Goal: Task Accomplishment & Management: Use online tool/utility

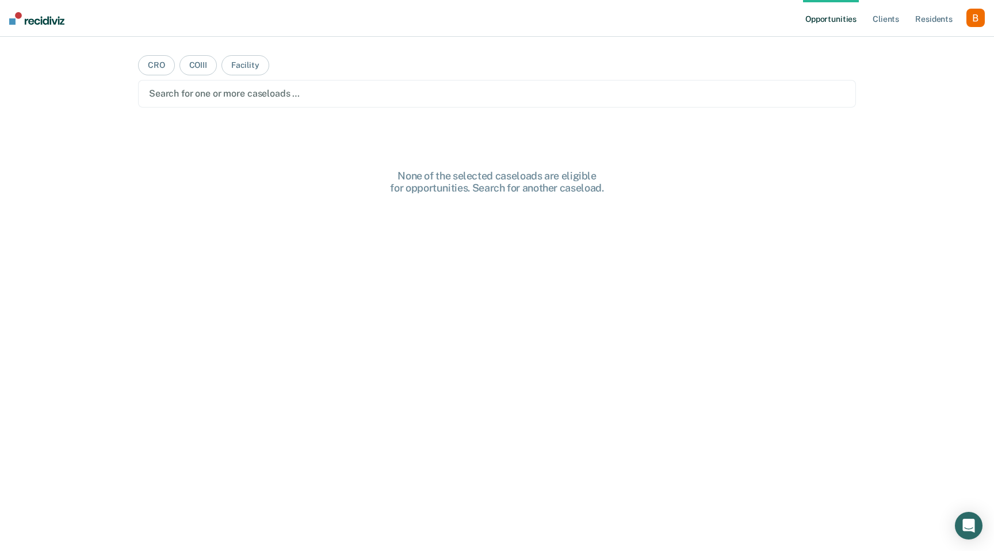
click at [978, 18] on div "button" at bounding box center [975, 18] width 18 height 18
click at [908, 45] on link "Profile" at bounding box center [929, 47] width 93 height 10
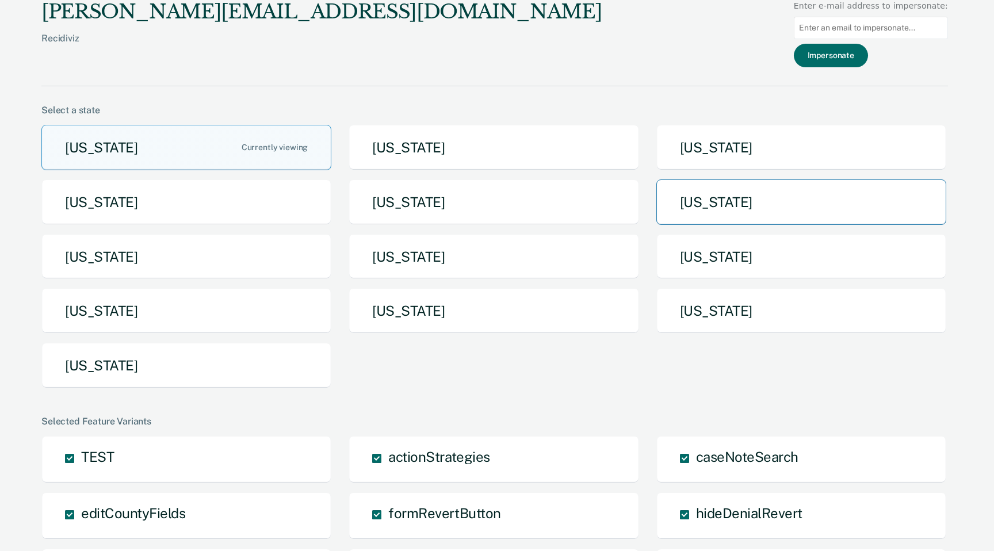
click at [700, 212] on button "[US_STATE]" at bounding box center [801, 201] width 290 height 45
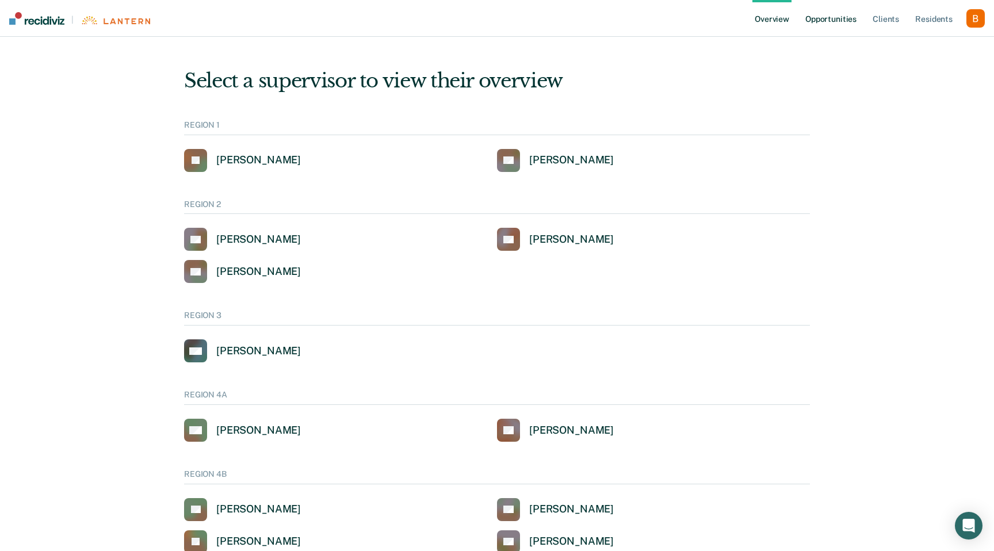
click at [839, 20] on link "Opportunities" at bounding box center [831, 18] width 56 height 37
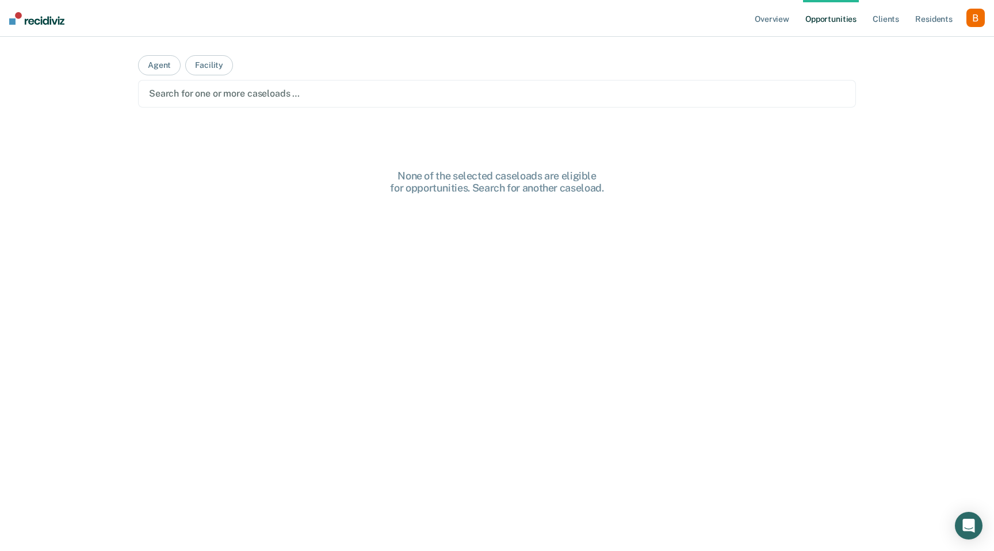
click at [468, 103] on div "Search for one or more caseloads …" at bounding box center [497, 94] width 718 height 28
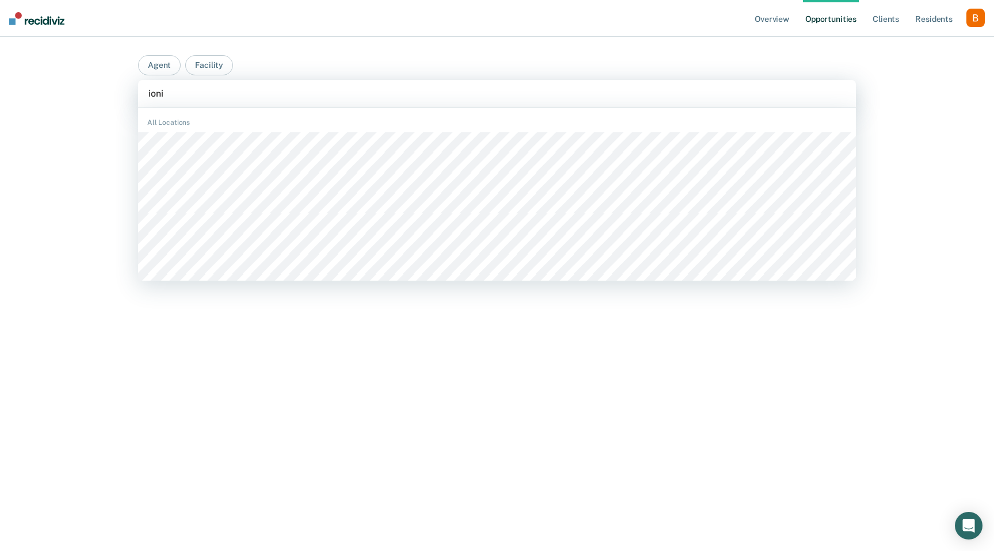
type input "ionia"
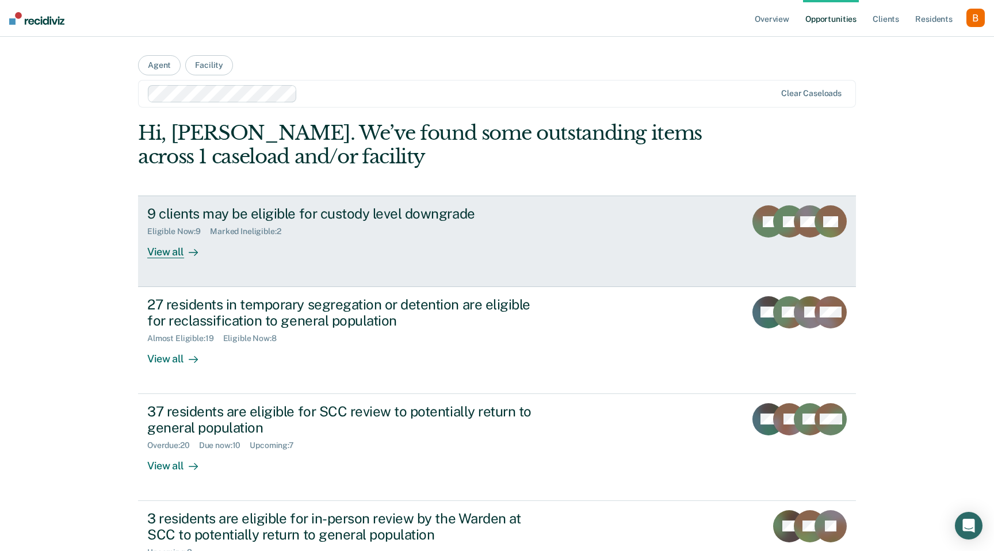
click at [333, 216] on div "9 clients may be eligible for custody level downgrade" at bounding box center [349, 213] width 404 height 17
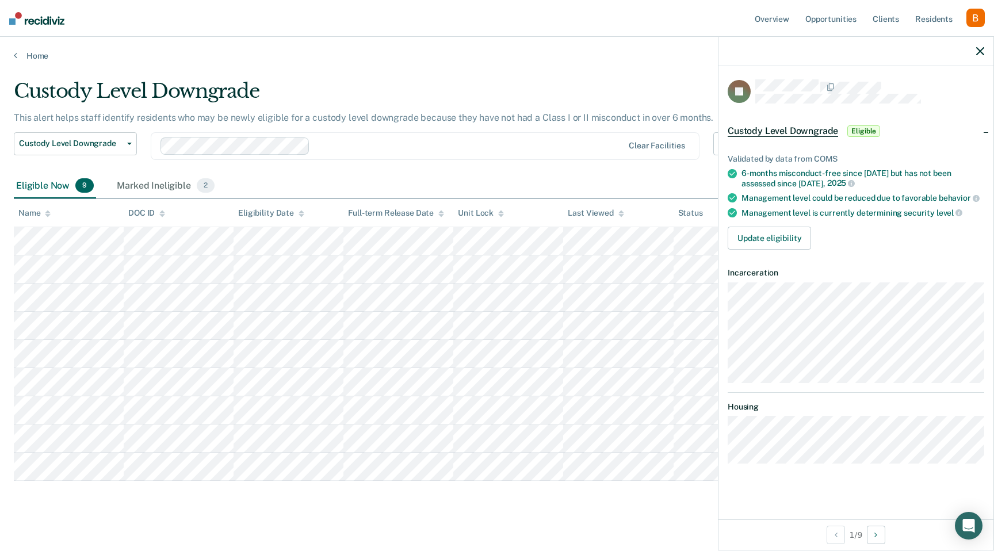
click at [768, 385] on article "JP Custody Level Downgrade Eligible Validated by data from COMS 6-months miscon…" at bounding box center [855, 271] width 256 height 385
click at [855, 21] on link "Opportunities" at bounding box center [831, 18] width 56 height 37
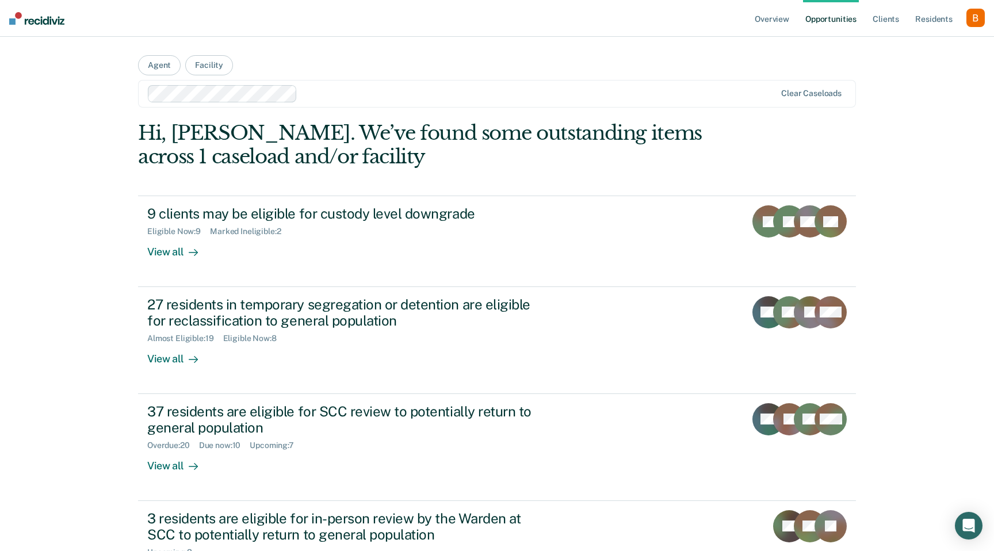
click at [416, 97] on div at bounding box center [538, 93] width 473 height 13
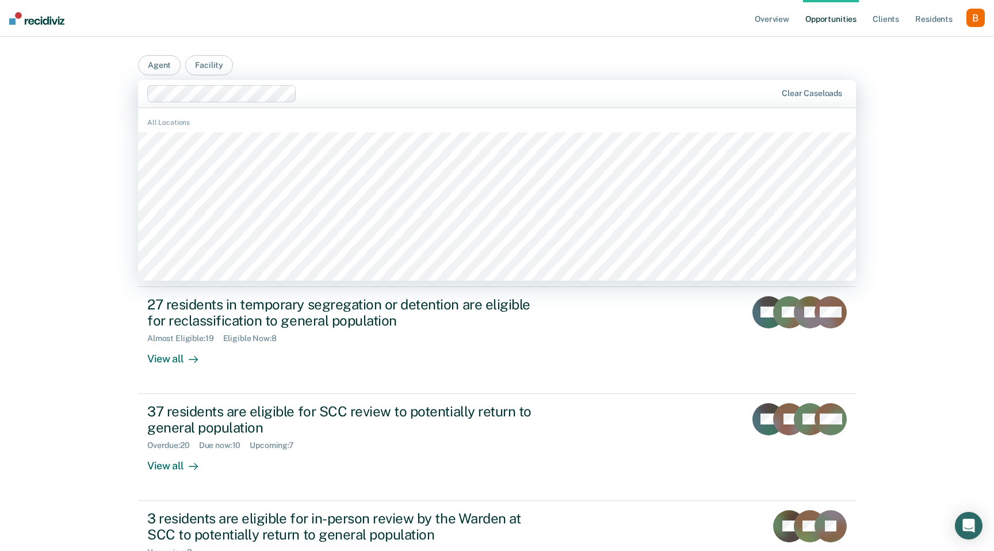
click at [537, 28] on nav "Overview Opportunities Client s Resident s Profile How it works Log Out" at bounding box center [497, 18] width 994 height 37
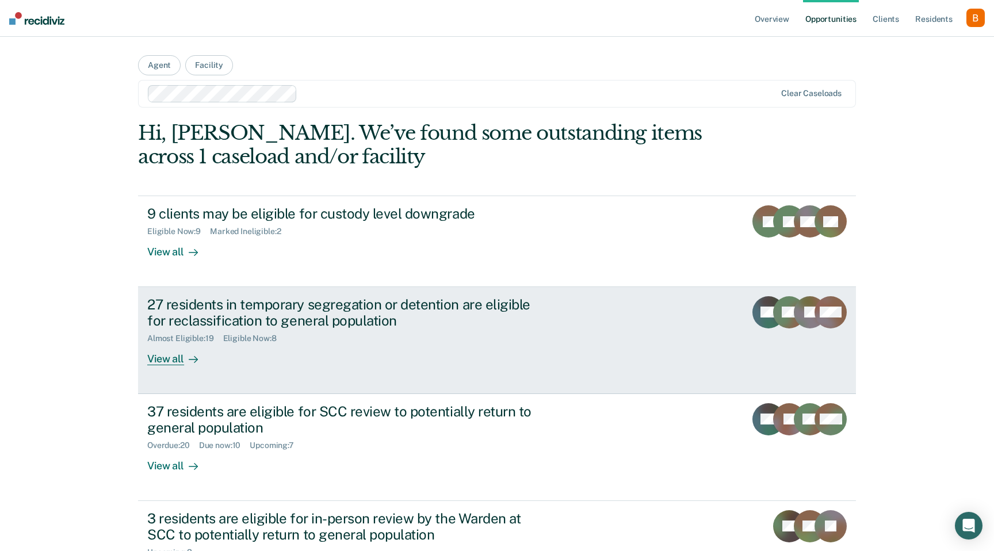
click at [325, 309] on div "27 residents in temporary segregation or detention are eligible for reclassific…" at bounding box center [349, 312] width 404 height 33
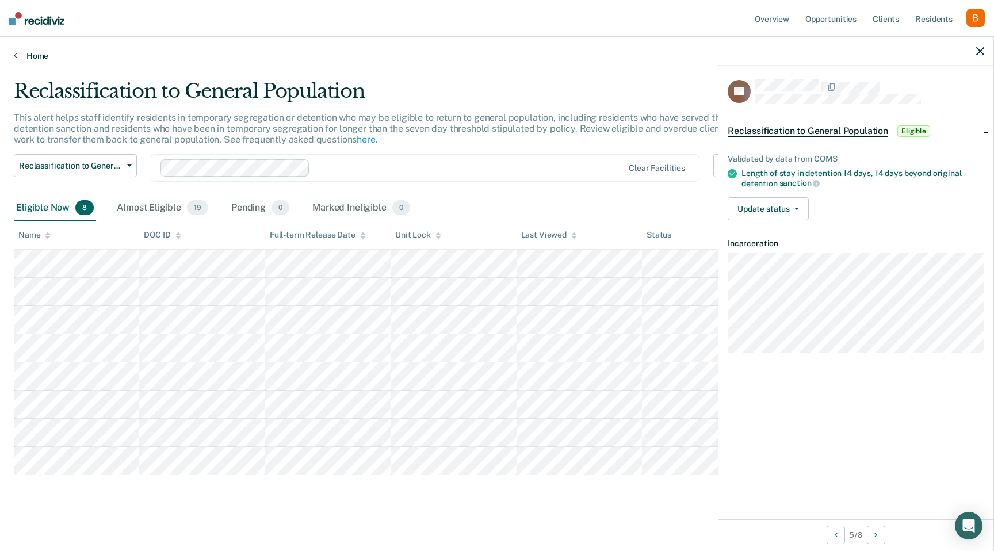
click at [49, 53] on link "Home" at bounding box center [497, 56] width 966 height 10
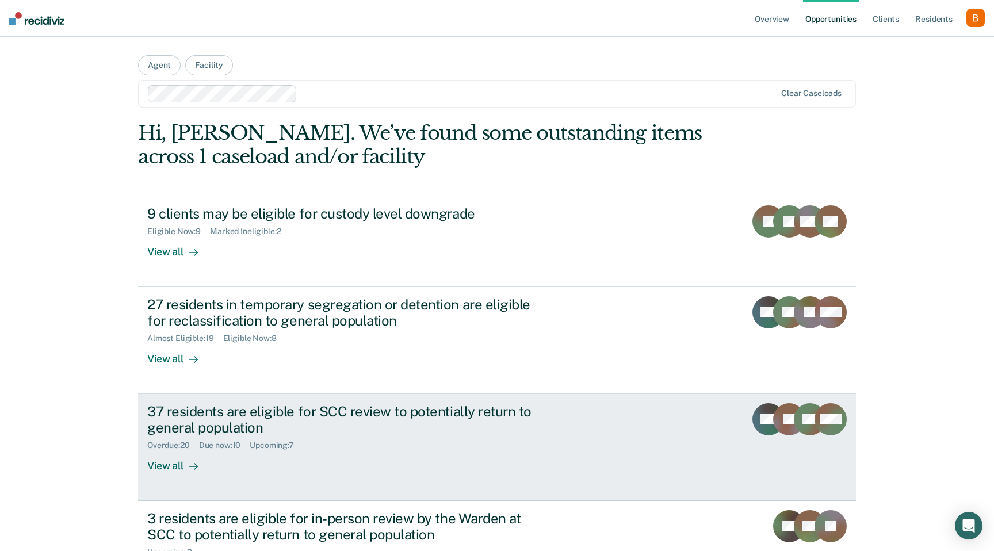
click at [288, 411] on div "37 residents are eligible for SCC review to potentially return to general popul…" at bounding box center [349, 419] width 404 height 33
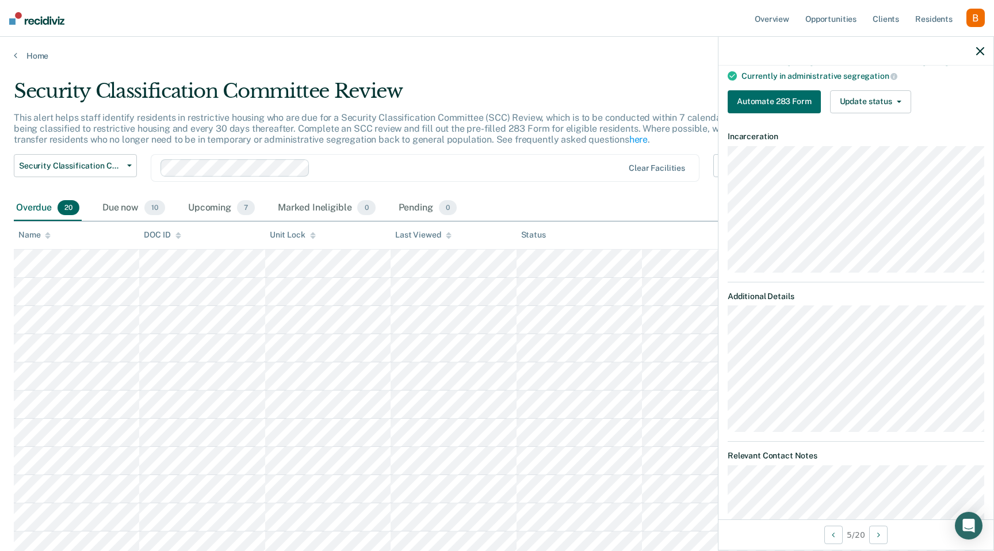
scroll to position [119, 0]
